Goal: Task Accomplishment & Management: Use online tool/utility

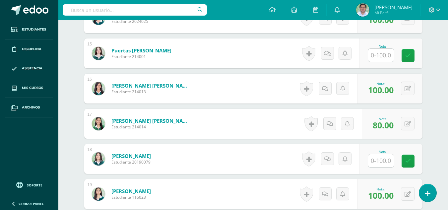
scroll to position [718, 0]
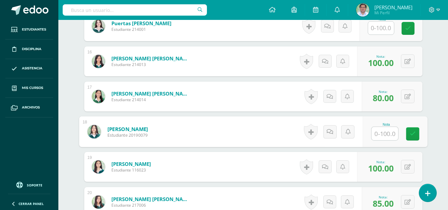
click at [379, 131] on input "text" at bounding box center [384, 133] width 27 height 13
type input "95"
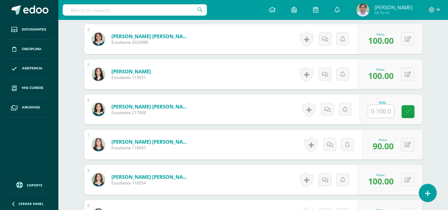
scroll to position [325, 0]
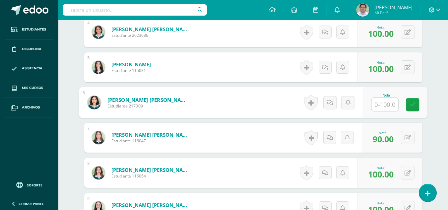
click at [381, 101] on input "text" at bounding box center [384, 104] width 27 height 13
type input "90"
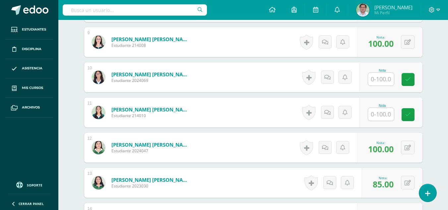
scroll to position [488, 0]
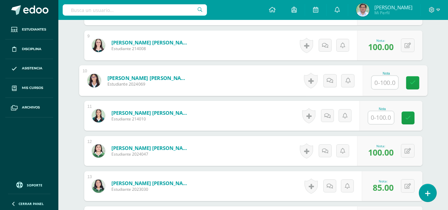
click at [375, 80] on input "text" at bounding box center [384, 82] width 27 height 13
type input "100"
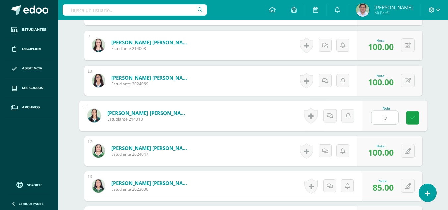
type input "90"
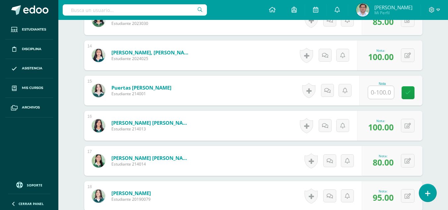
scroll to position [658, 0]
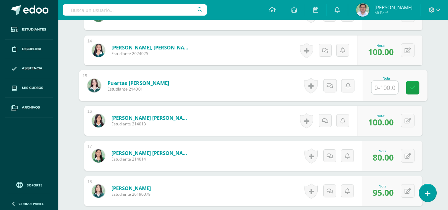
click at [374, 87] on input "text" at bounding box center [384, 87] width 27 height 13
type input "90"
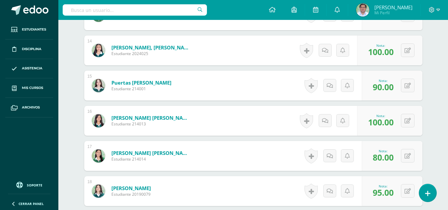
drag, startPoint x: 450, startPoint y: 152, endPoint x: 441, endPoint y: 198, distance: 47.2
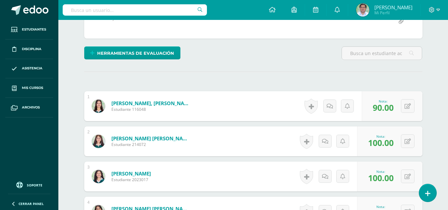
scroll to position [0, 0]
